Goal: Task Accomplishment & Management: Use online tool/utility

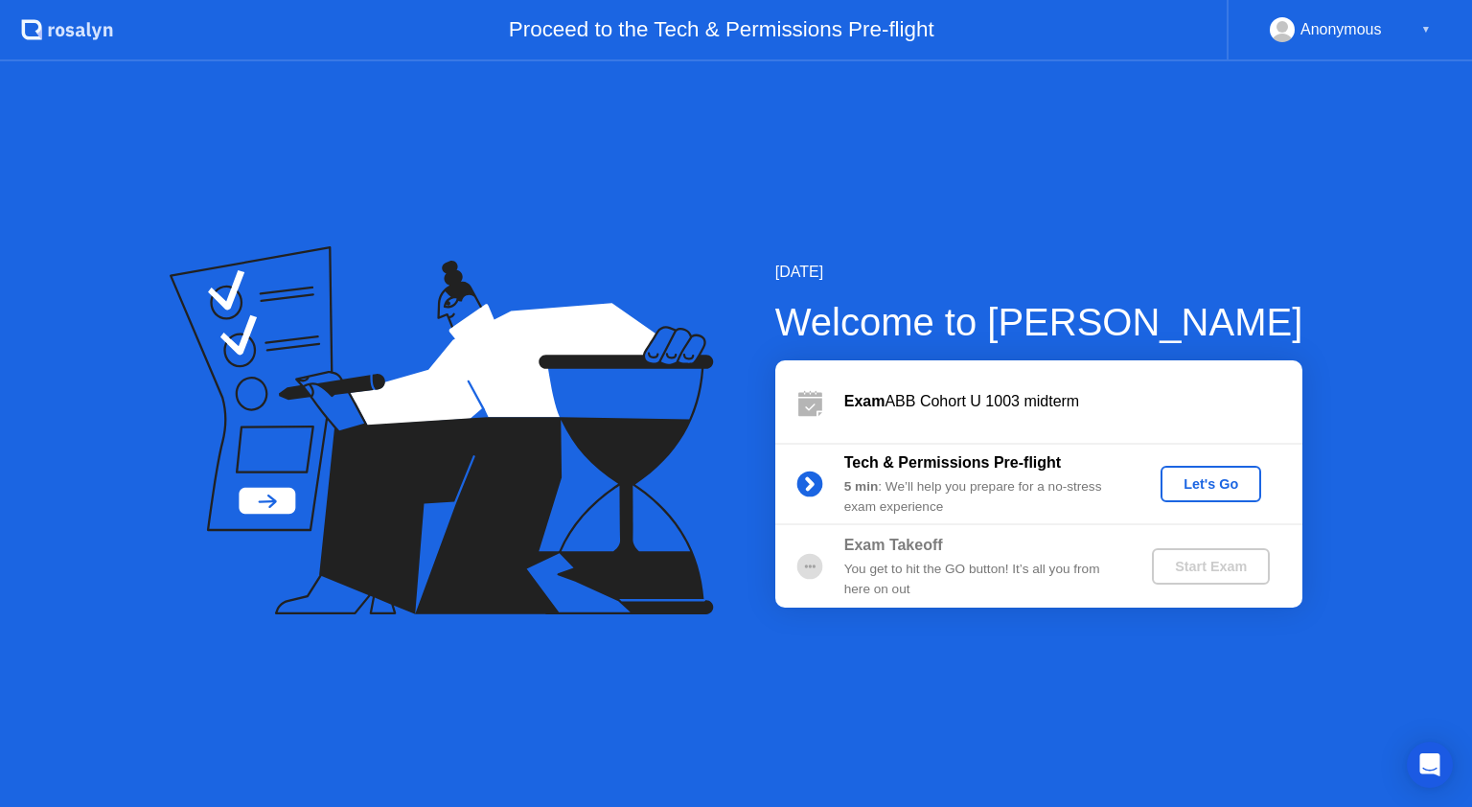
click at [1197, 479] on div "Let's Go" at bounding box center [1210, 483] width 85 height 15
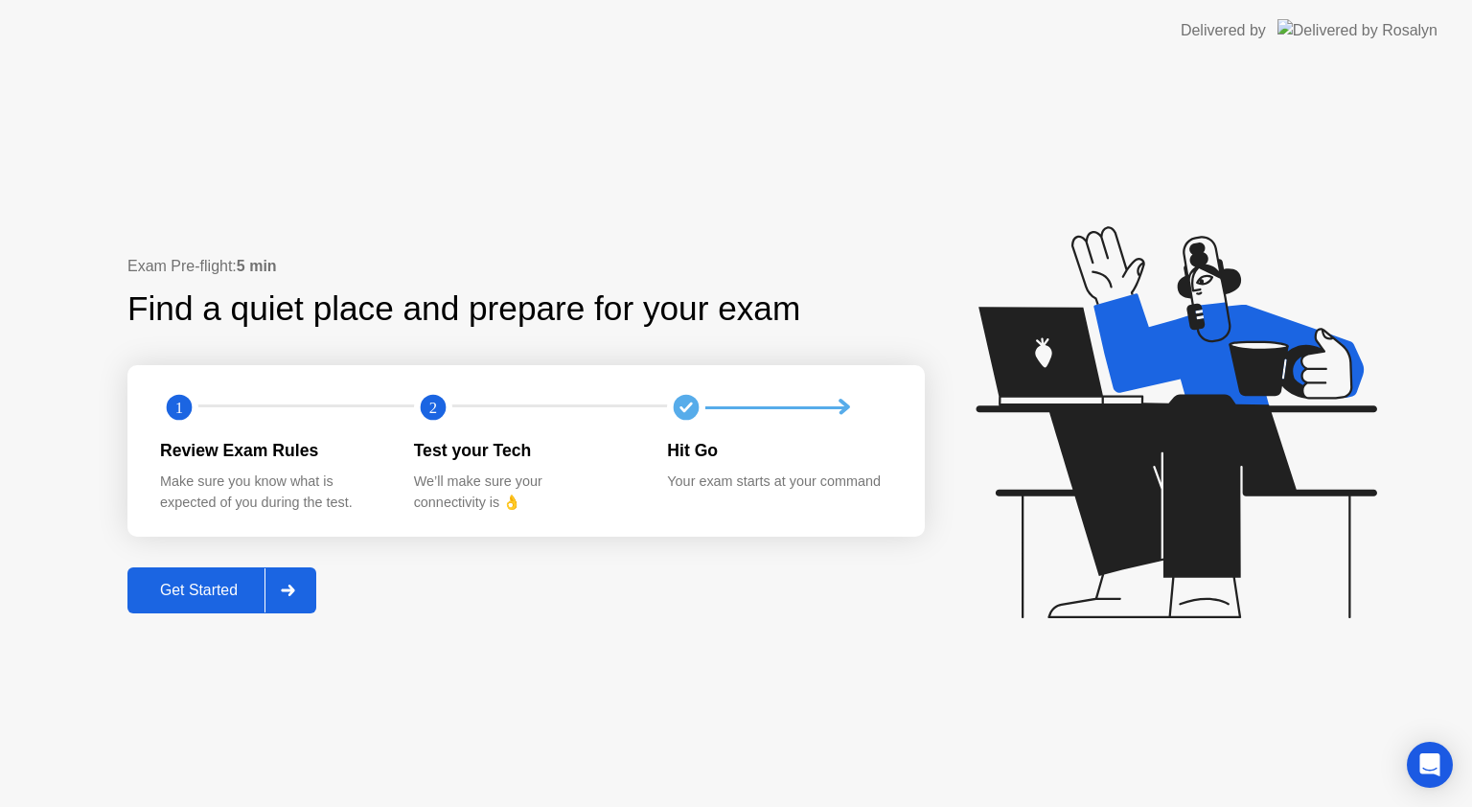
click at [238, 603] on button "Get Started" at bounding box center [221, 590] width 189 height 46
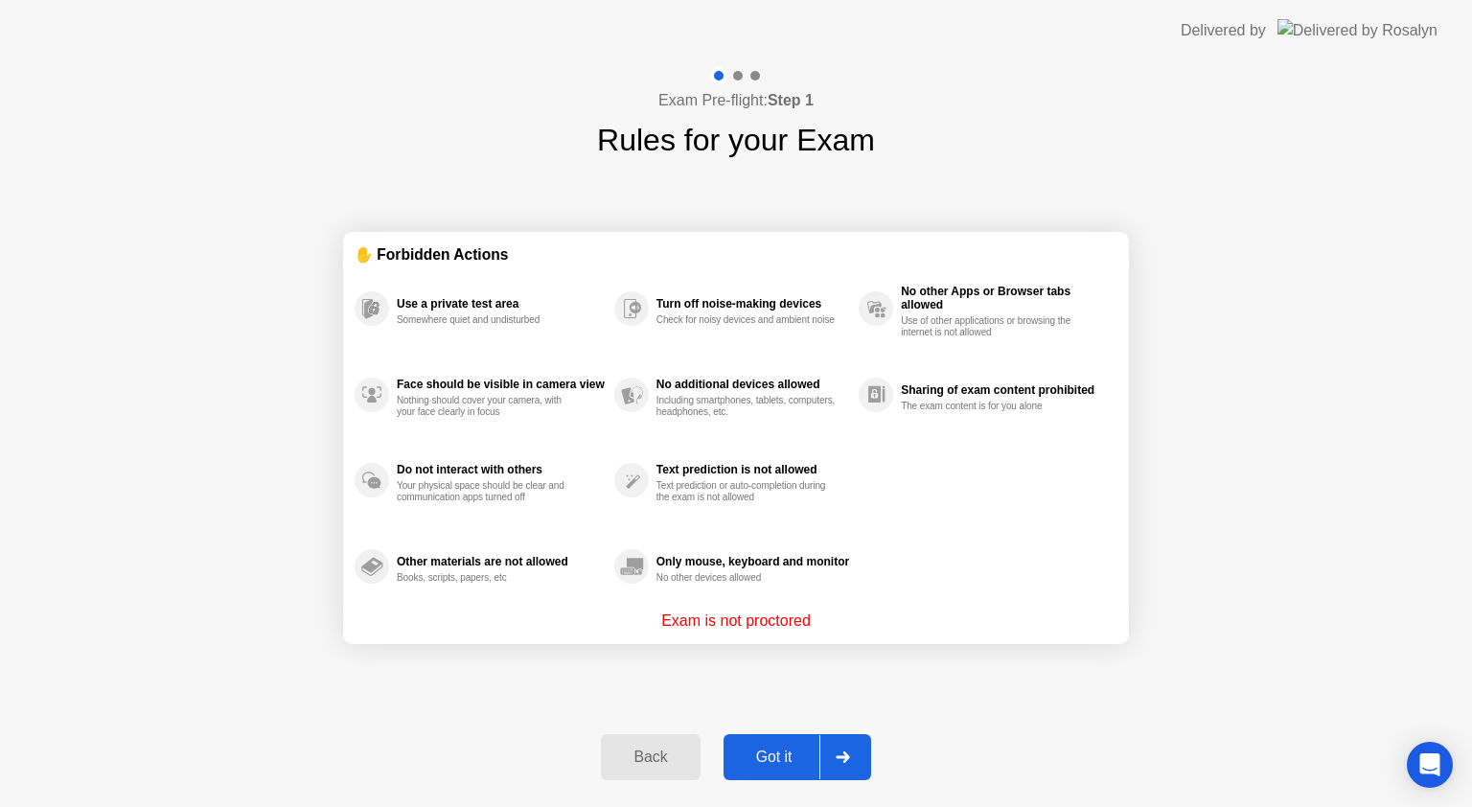
click at [788, 751] on div "Got it" at bounding box center [774, 756] width 90 height 17
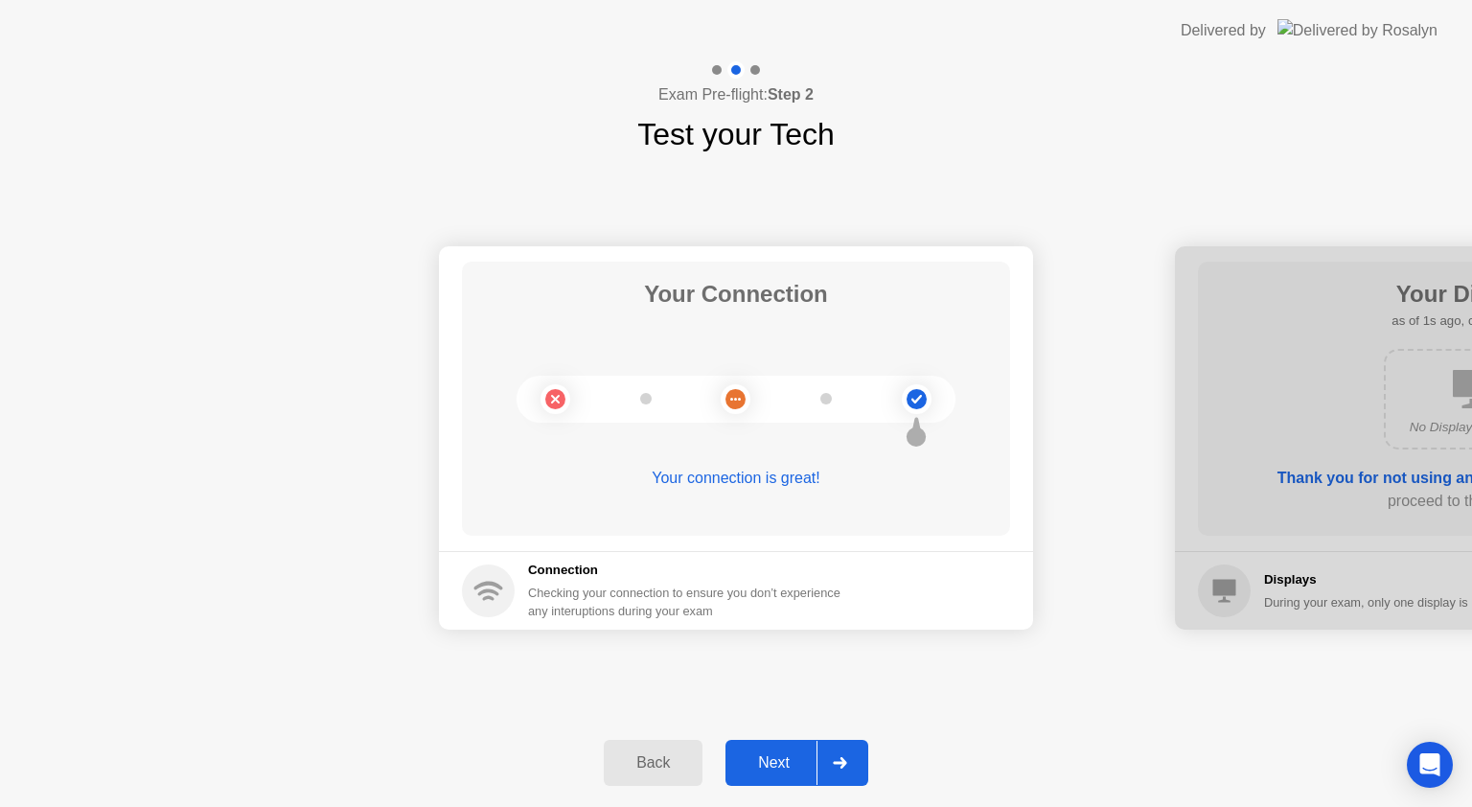
click at [775, 749] on button "Next" at bounding box center [796, 763] width 143 height 46
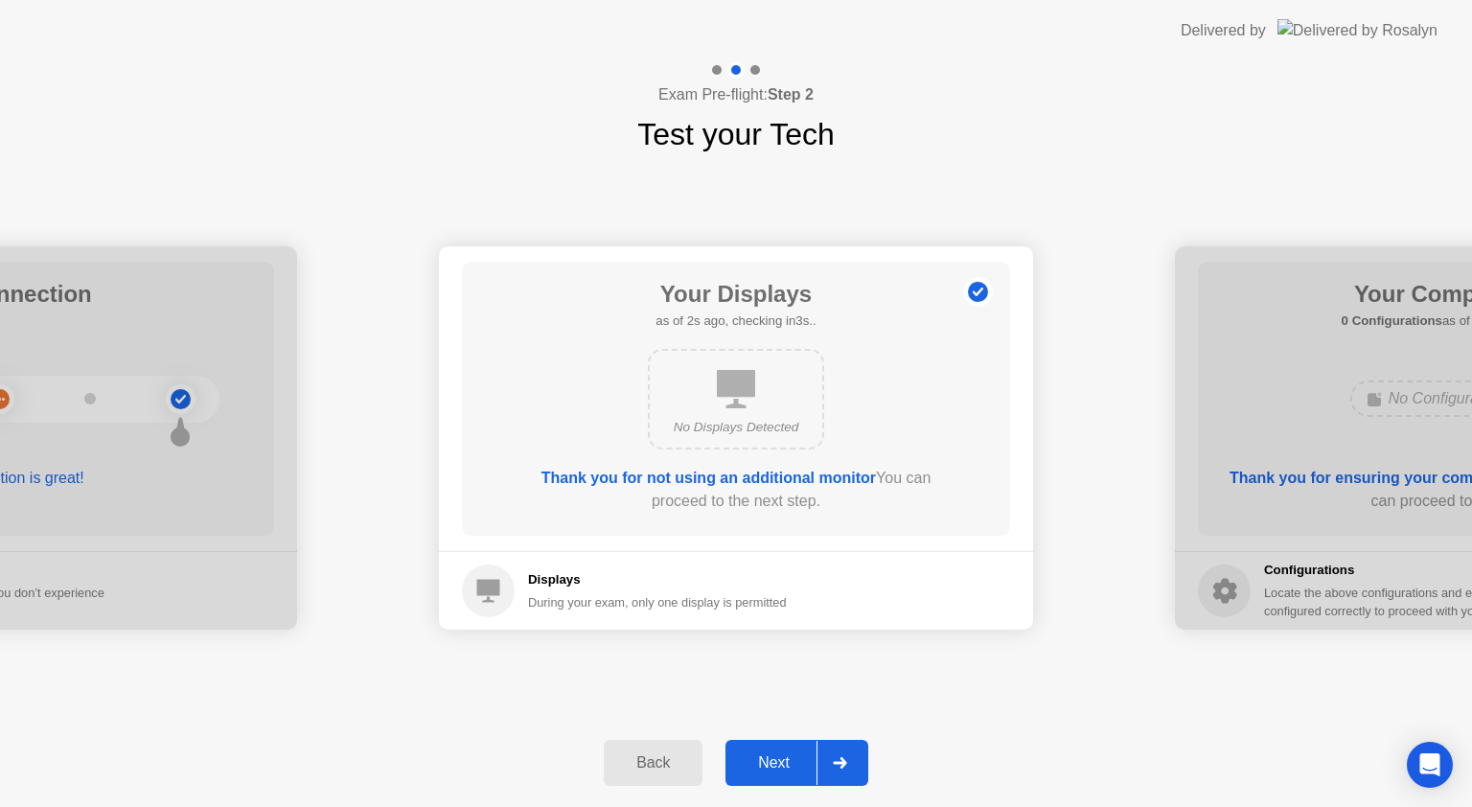
click at [775, 749] on button "Next" at bounding box center [796, 763] width 143 height 46
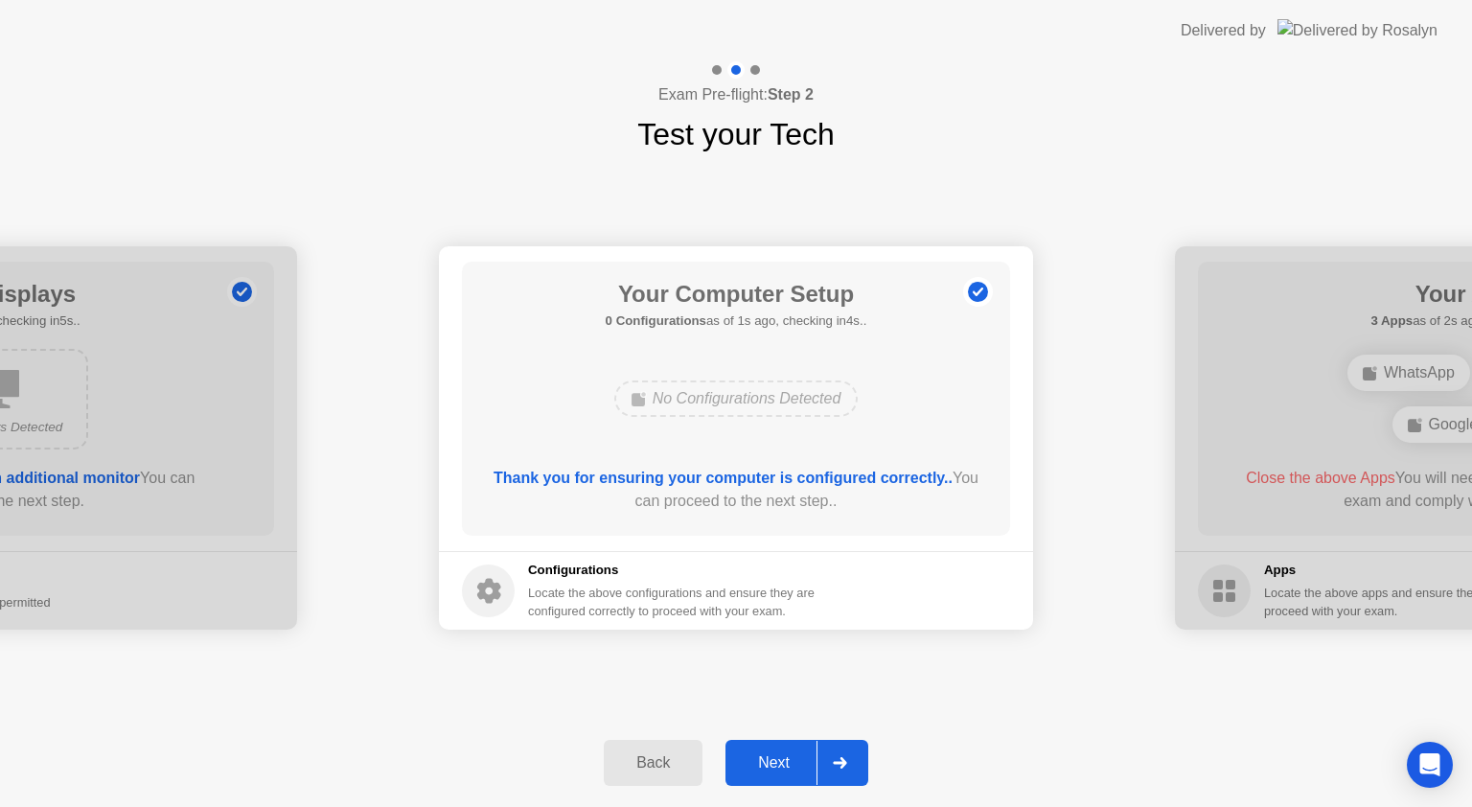
click at [775, 749] on button "Next" at bounding box center [796, 763] width 143 height 46
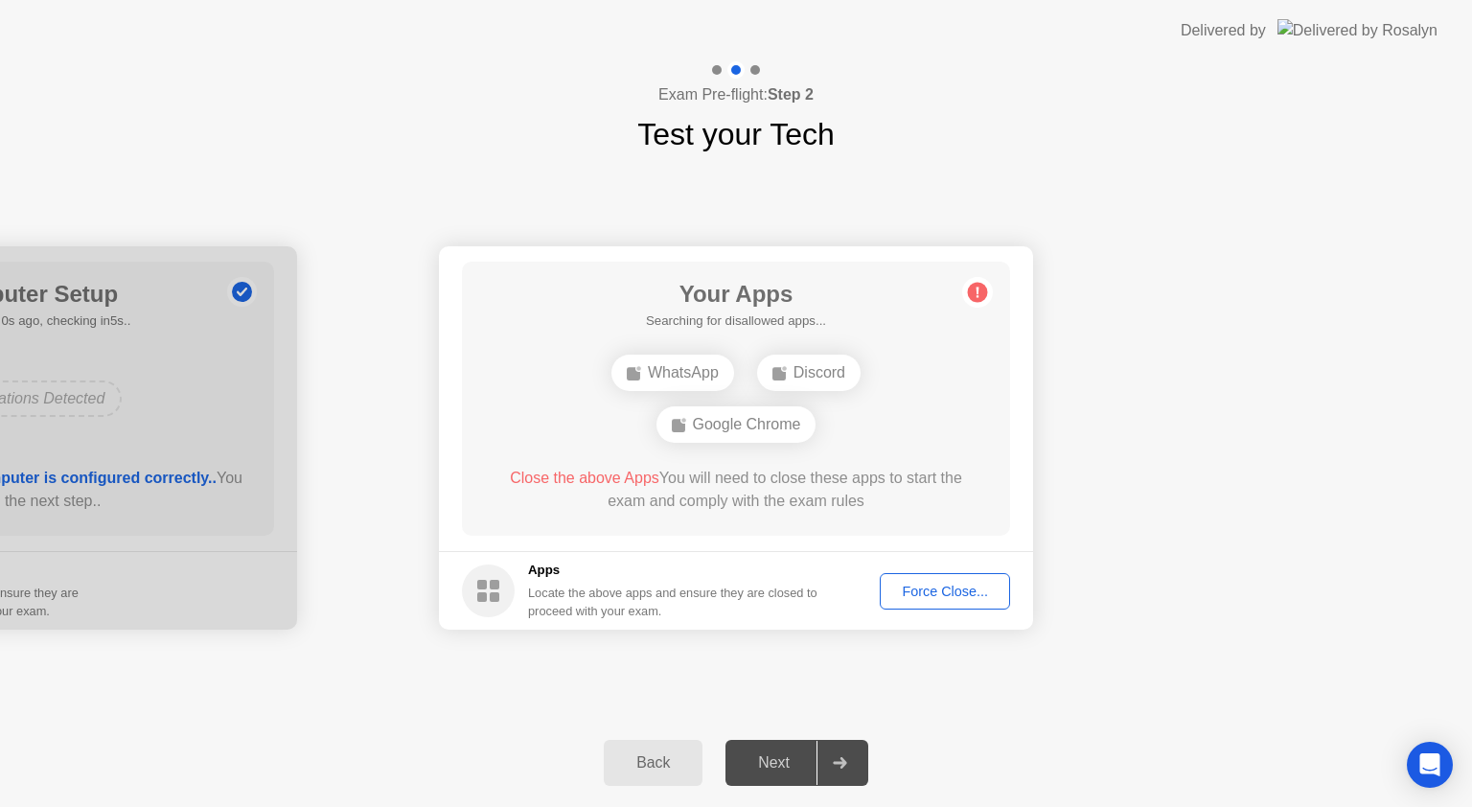
click at [937, 578] on button "Force Close..." at bounding box center [945, 591] width 130 height 36
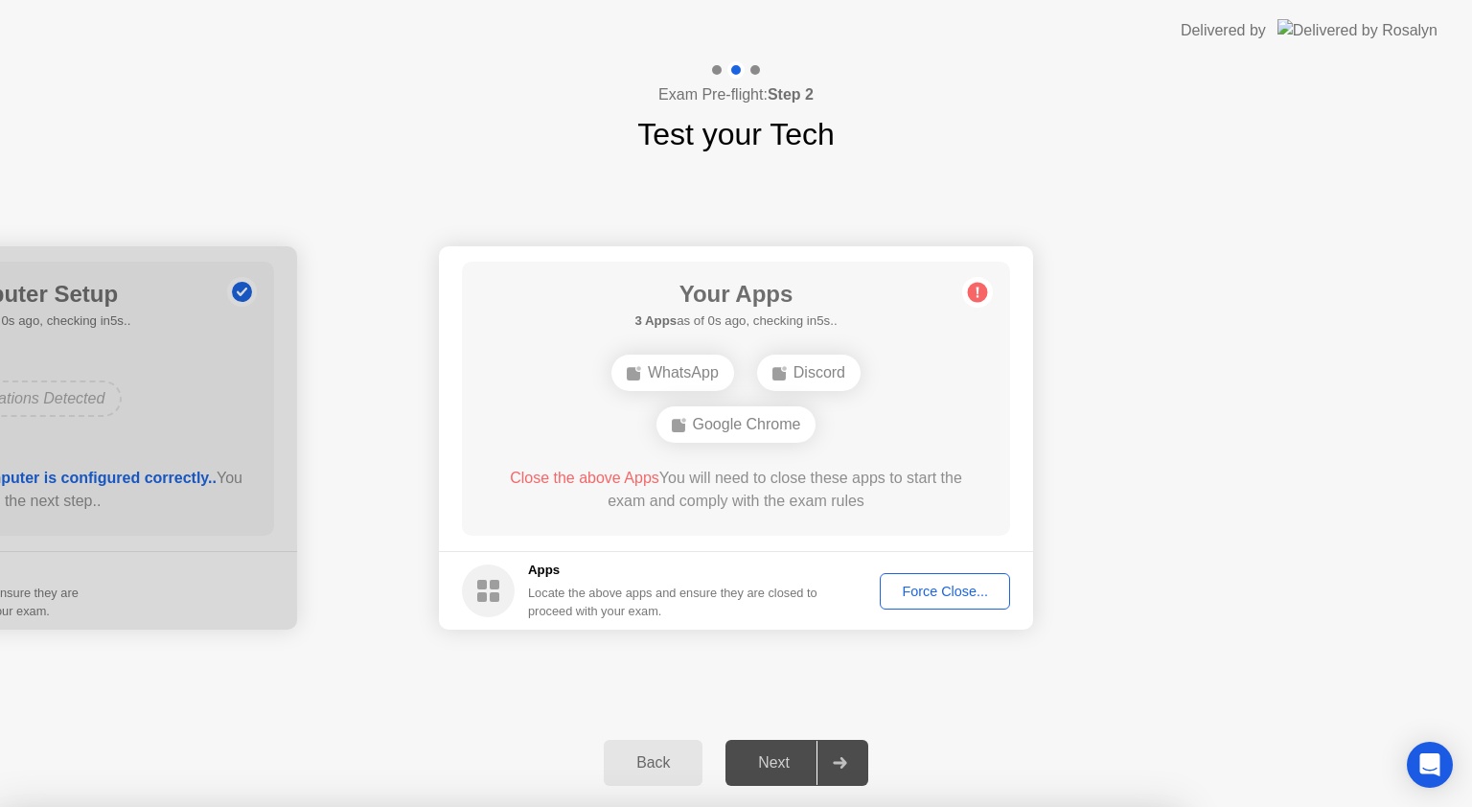
click at [947, 586] on div "Force Close..." at bounding box center [944, 590] width 117 height 15
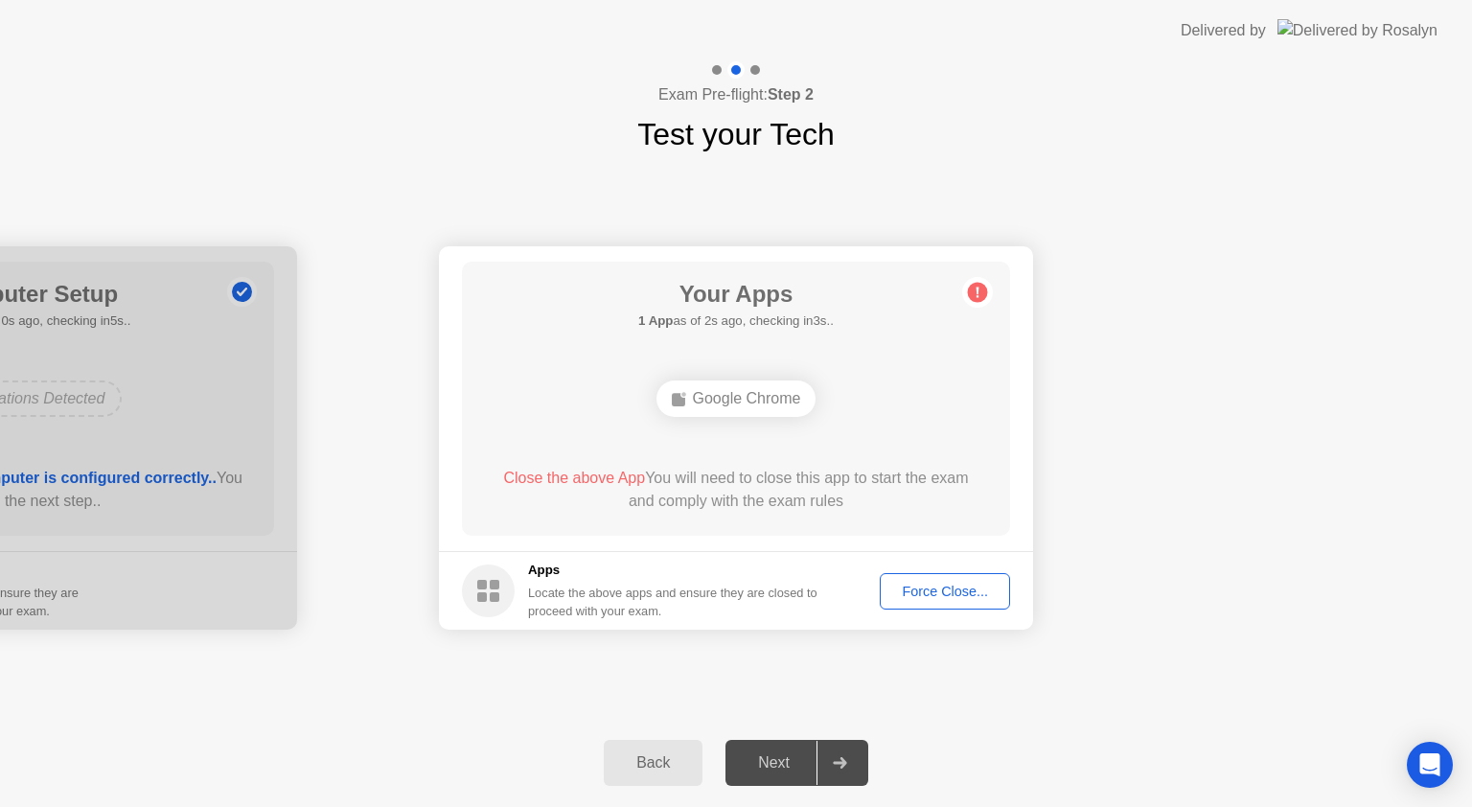
click at [918, 589] on div "Force Close..." at bounding box center [944, 590] width 117 height 15
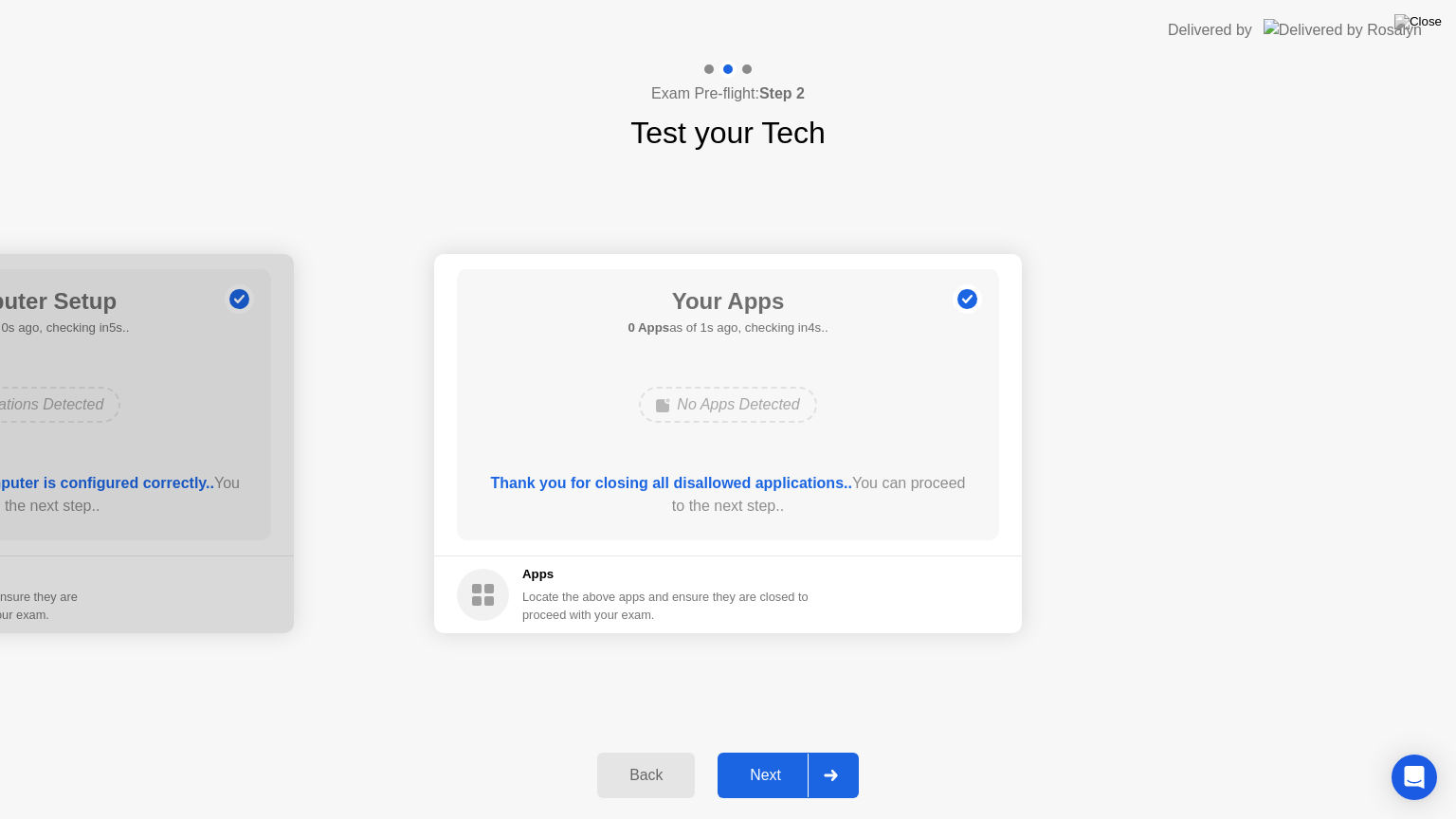
click at [772, 767] on div "Next" at bounding box center [765, 774] width 84 height 17
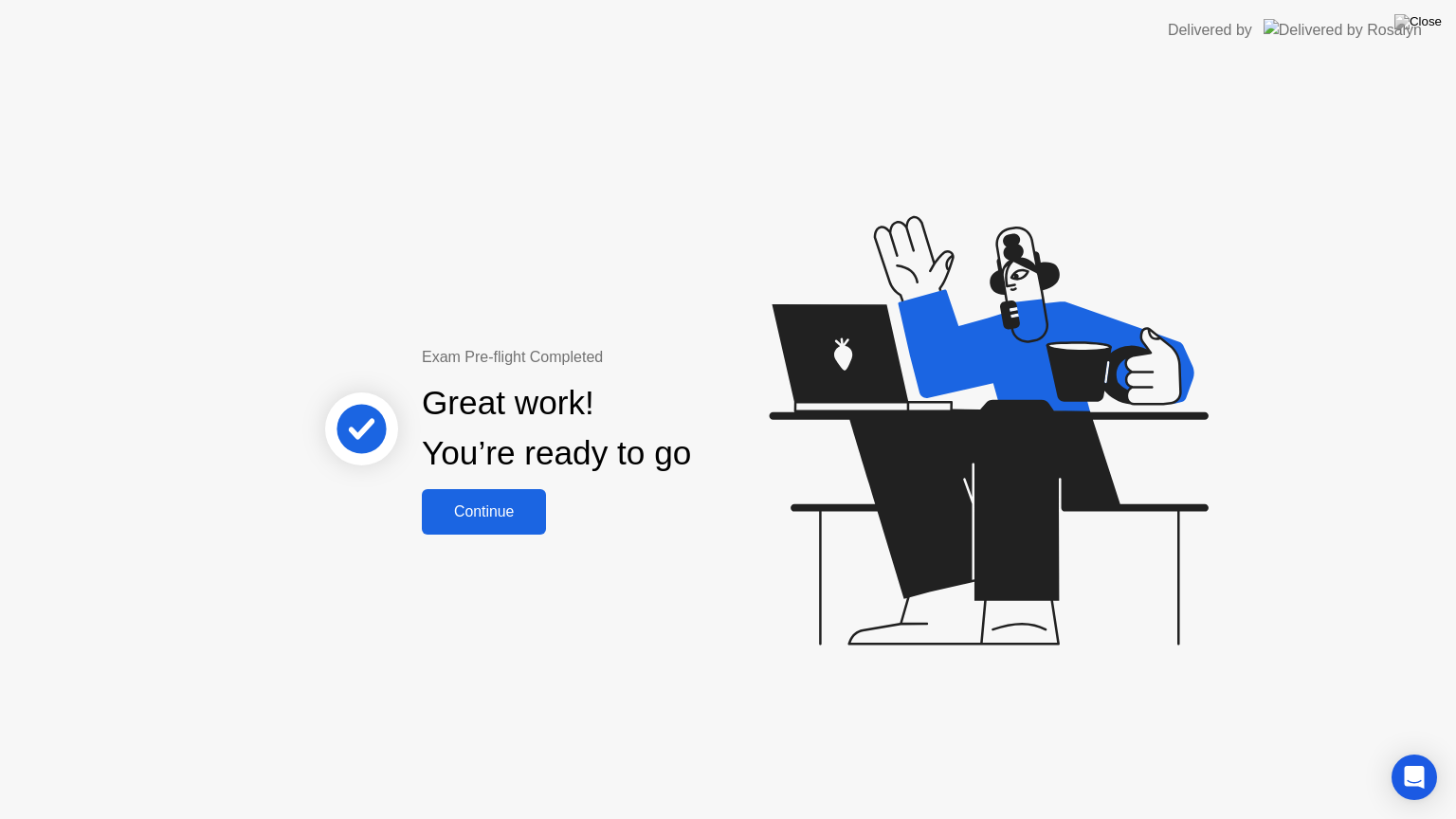
click at [479, 516] on div "Continue" at bounding box center [484, 511] width 113 height 17
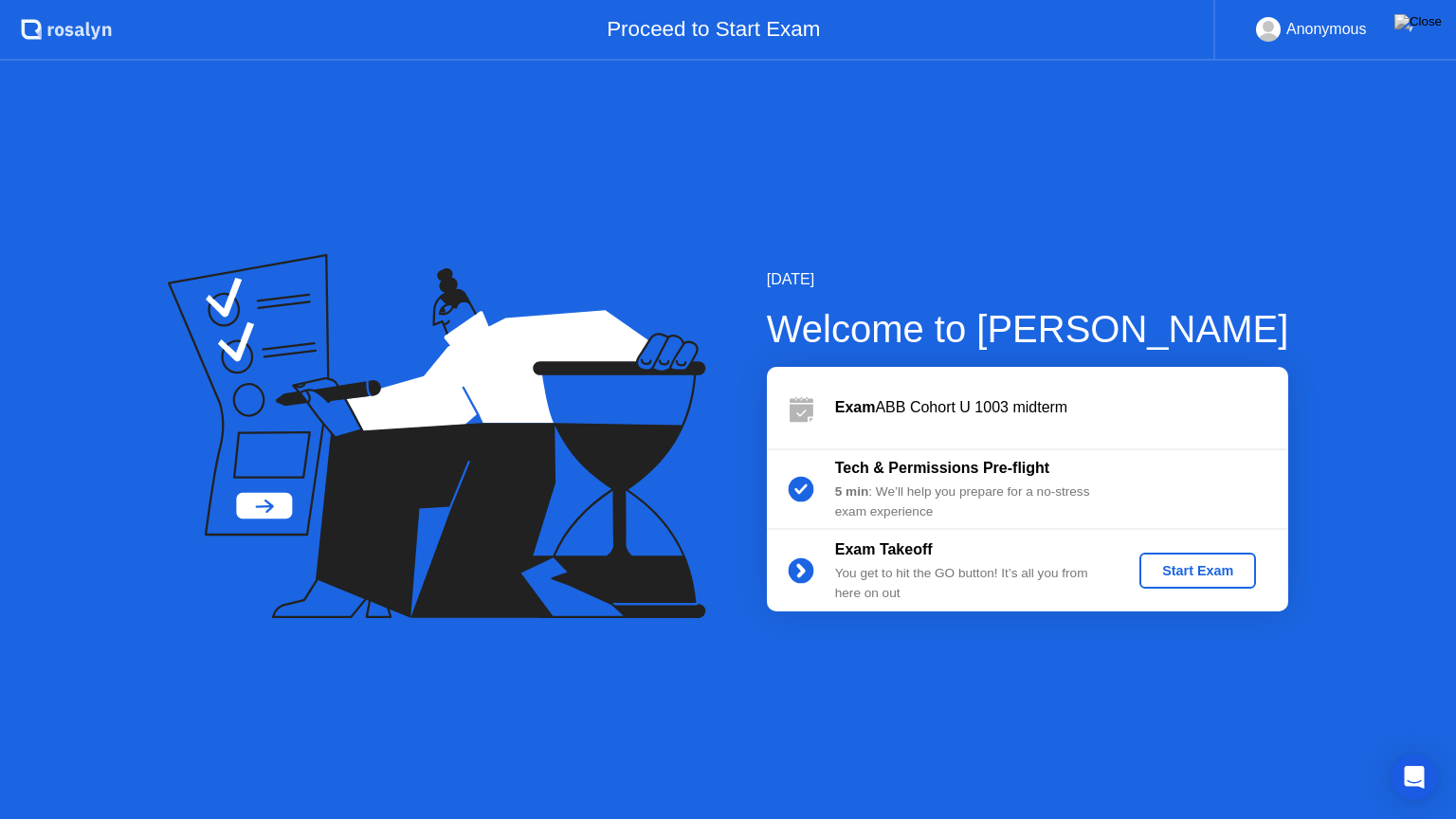
click at [1192, 573] on div "Start Exam" at bounding box center [1197, 570] width 102 height 15
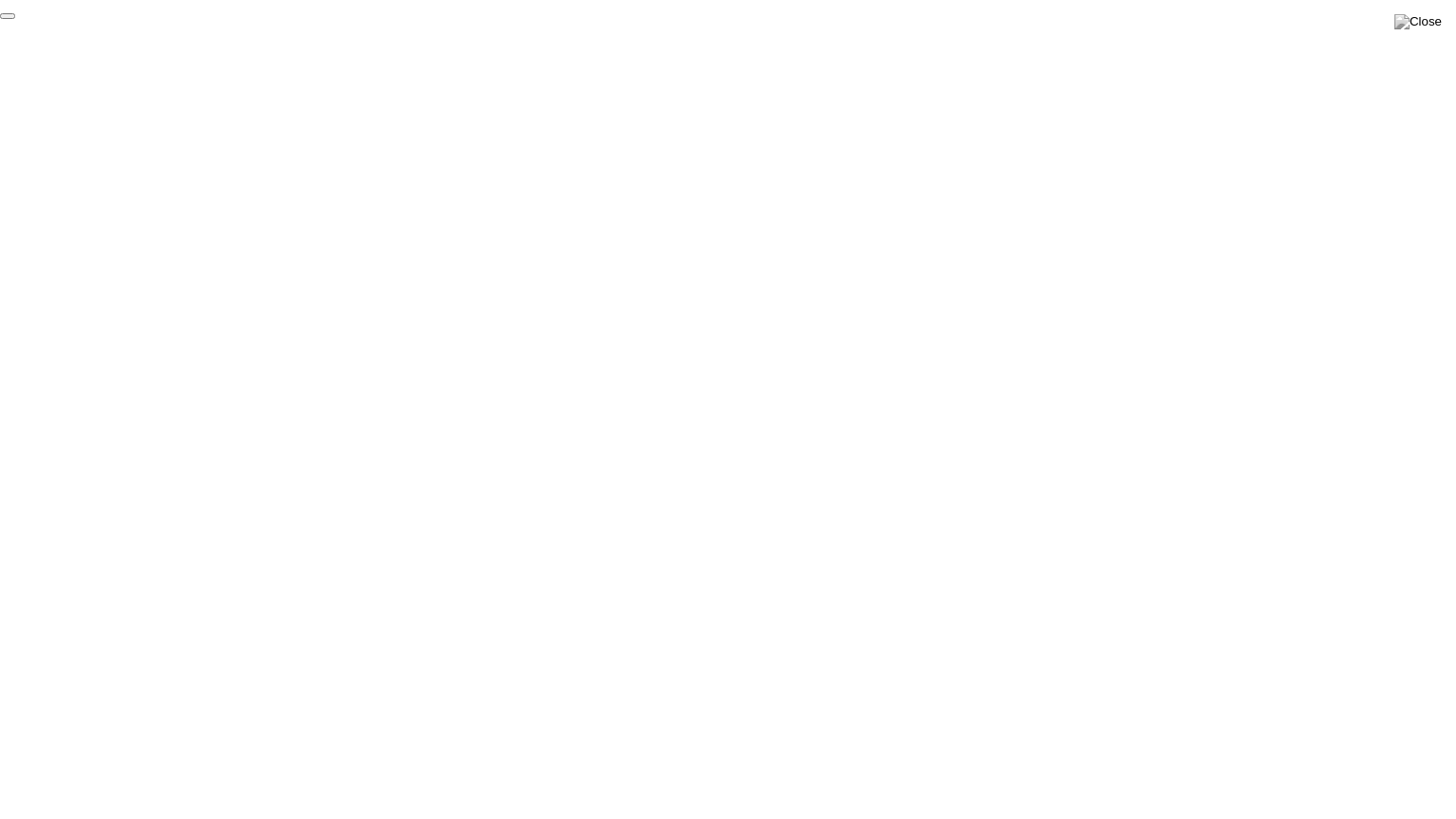
click div "End Proctoring Session"
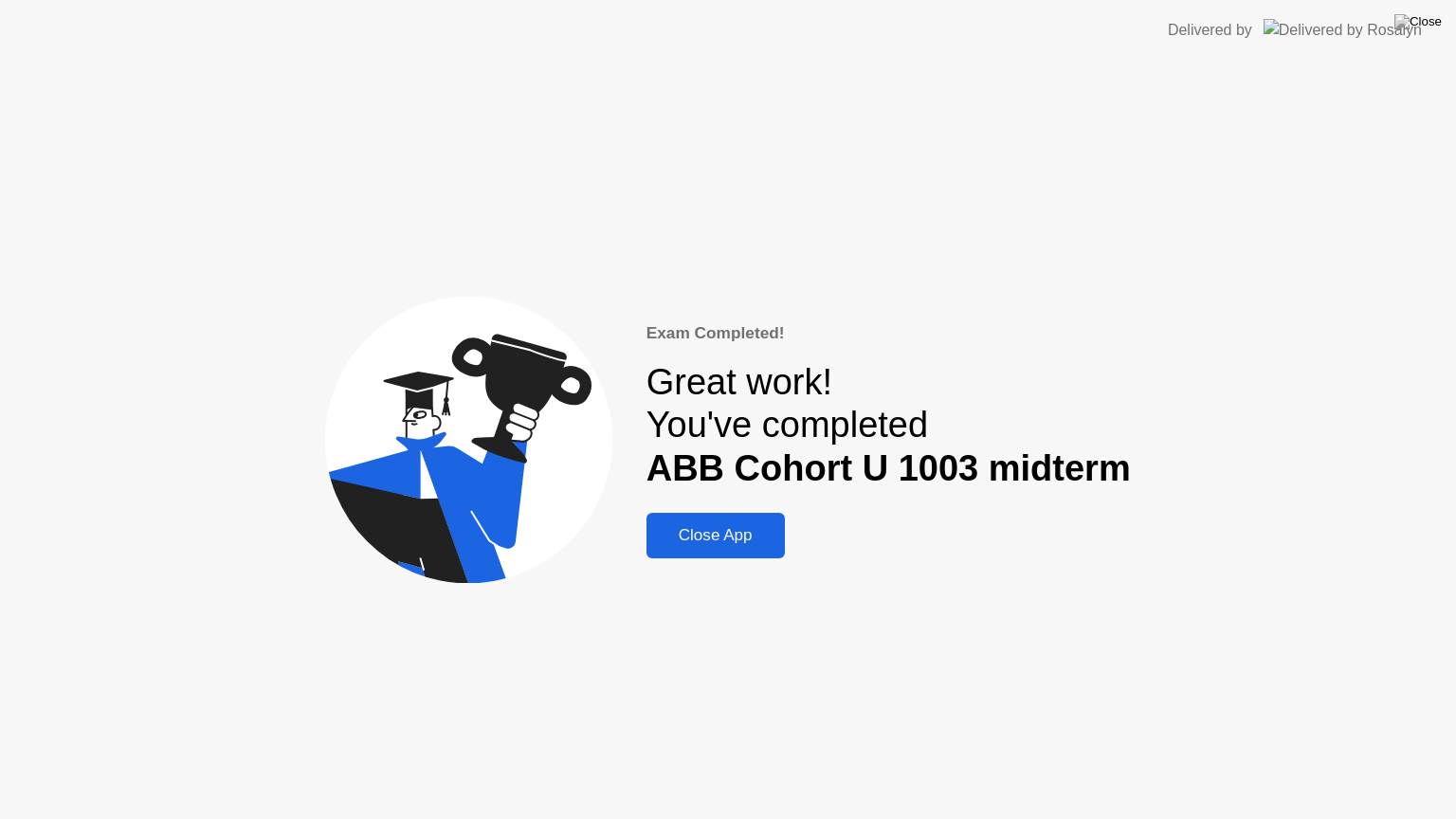
click at [757, 545] on div "Close App" at bounding box center [715, 535] width 127 height 19
